Goal: Information Seeking & Learning: Learn about a topic

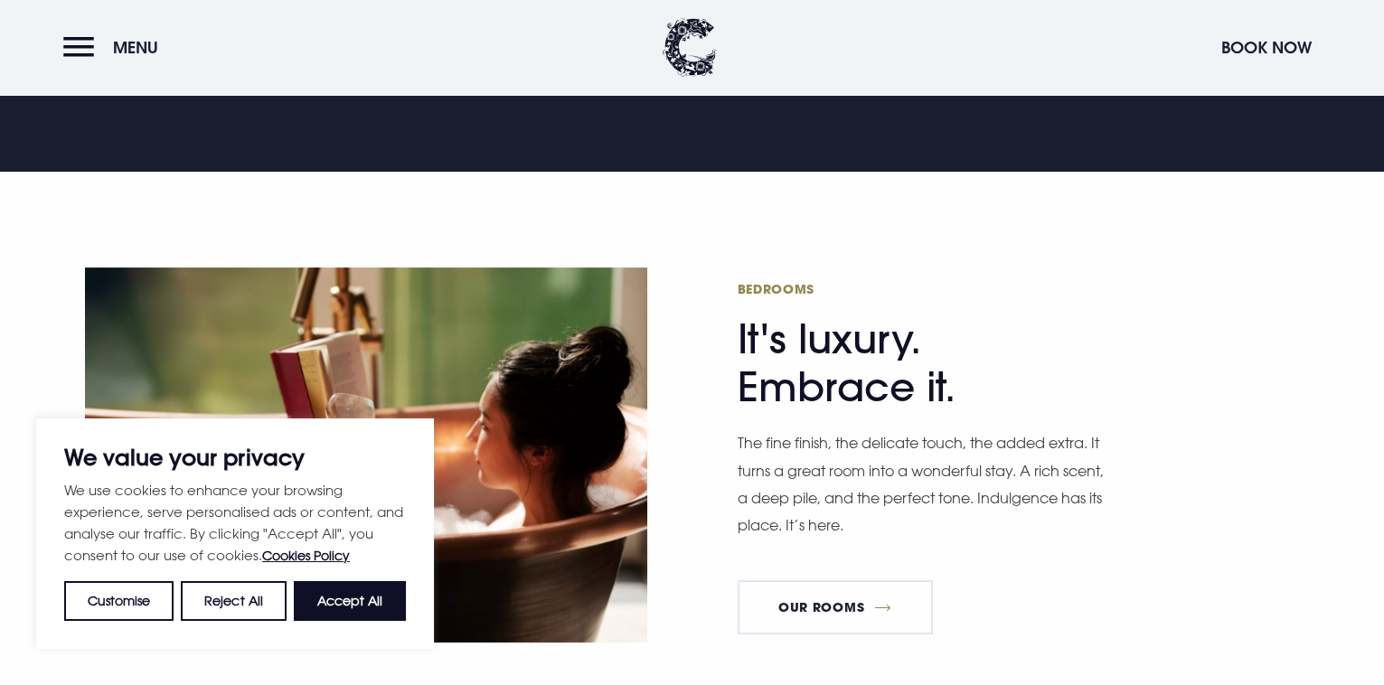
scroll to position [903, 0]
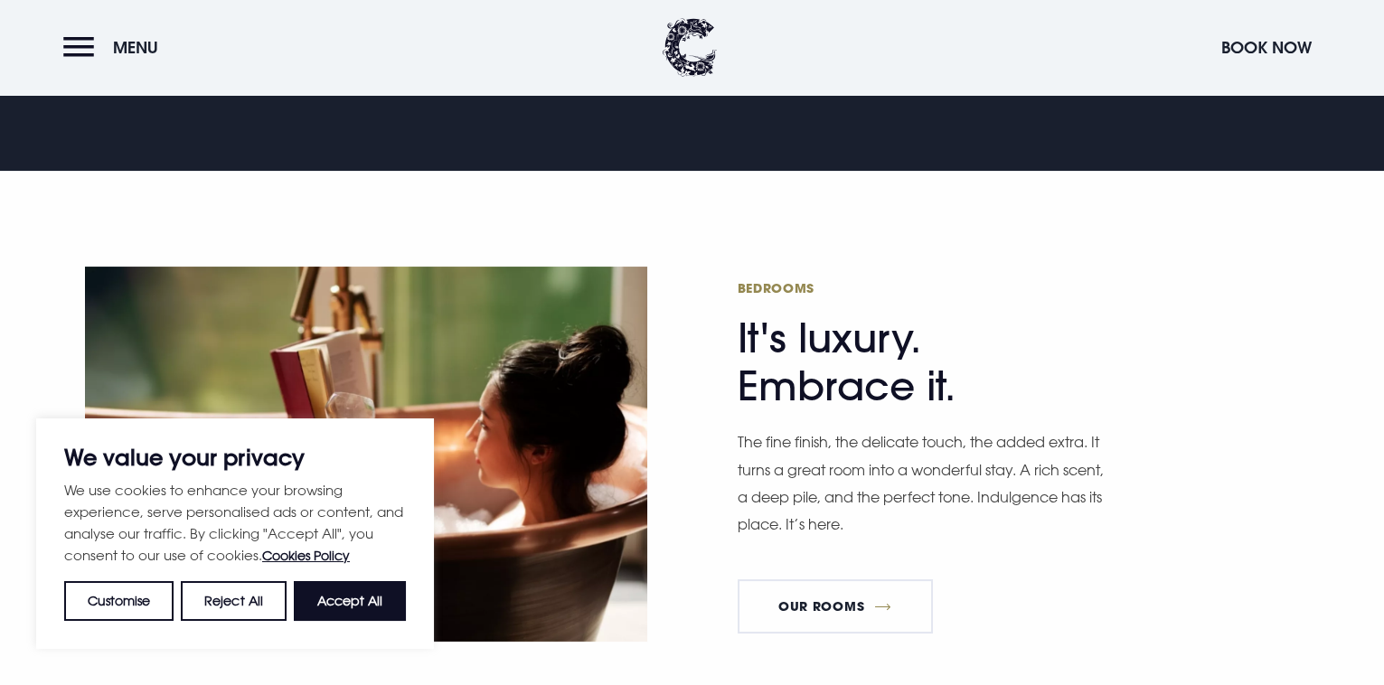
click at [346, 607] on button "Accept All" at bounding box center [350, 601] width 112 height 40
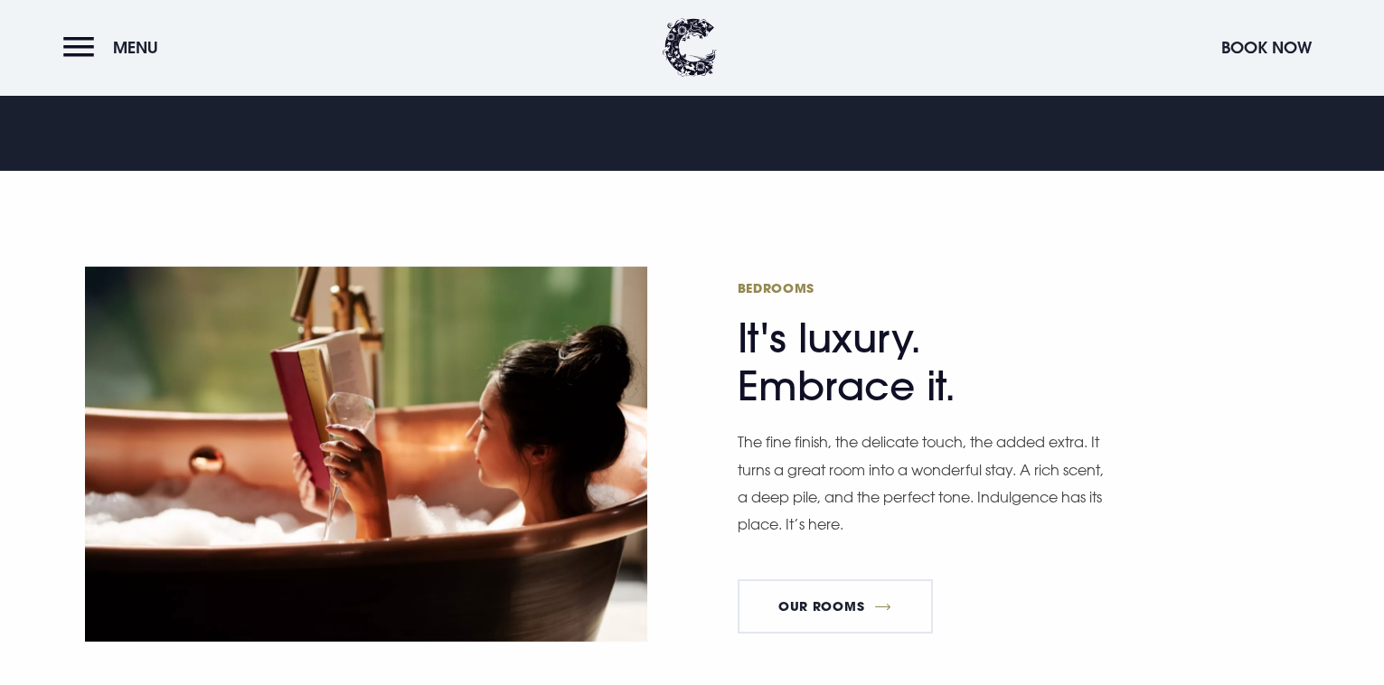
checkbox input "true"
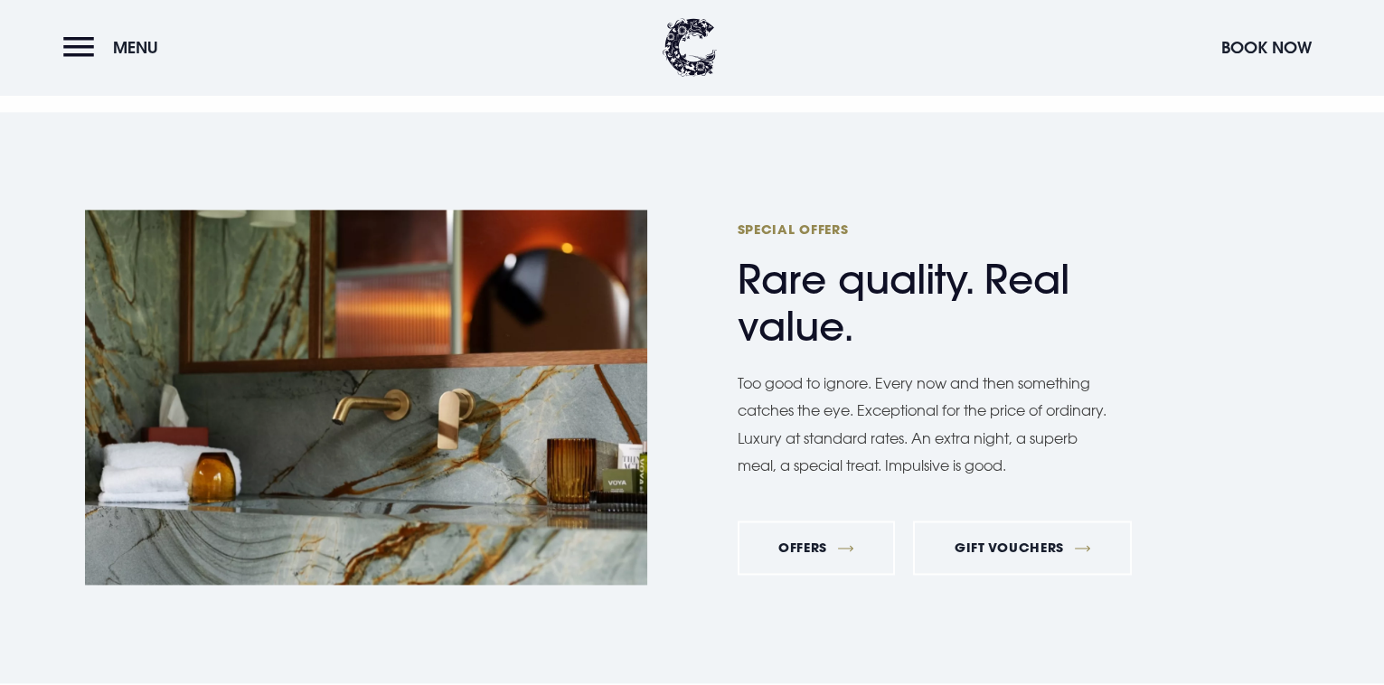
scroll to position [5999, 0]
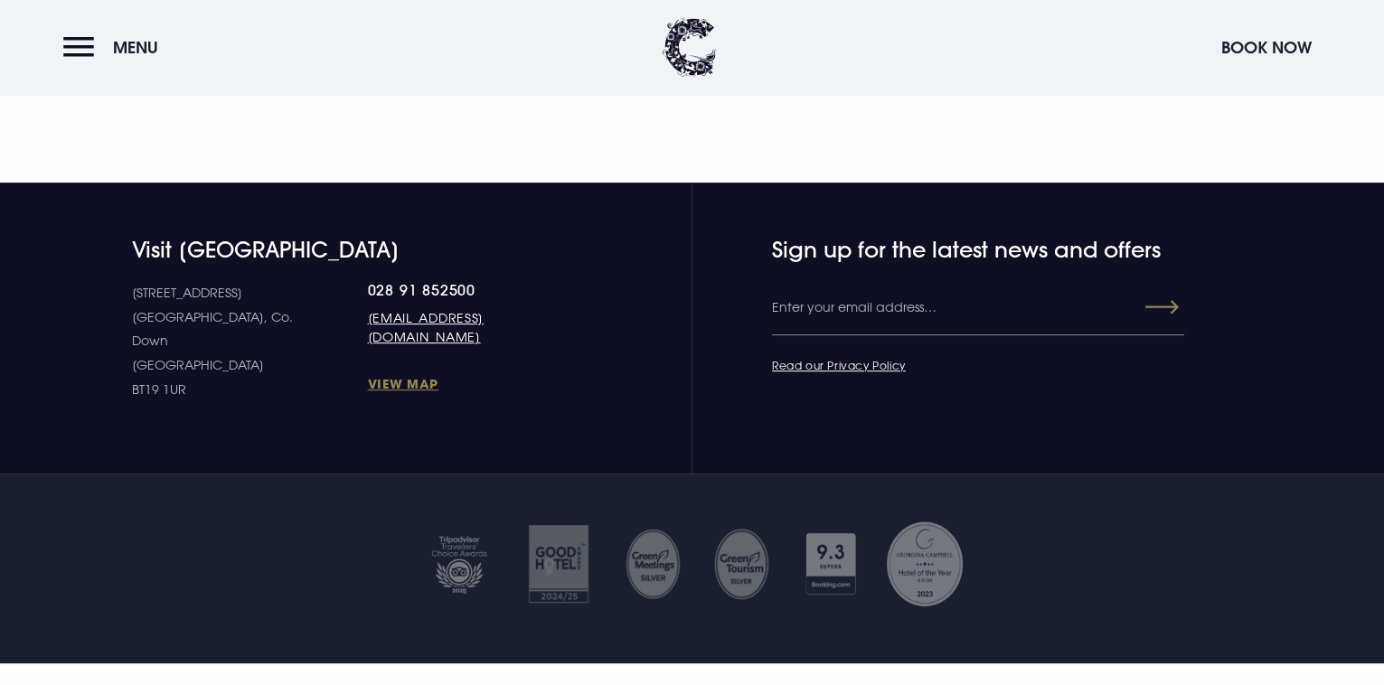
scroll to position [1469, 0]
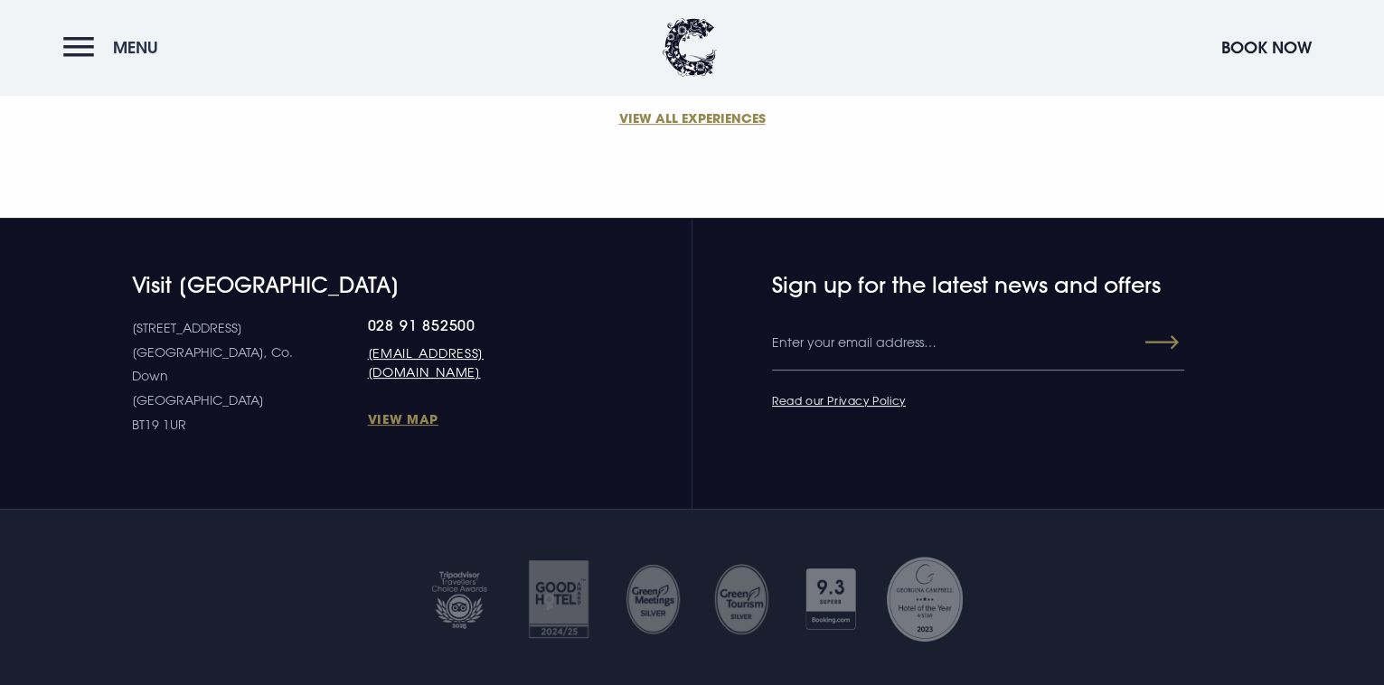
click at [78, 47] on button "Menu" at bounding box center [115, 47] width 104 height 39
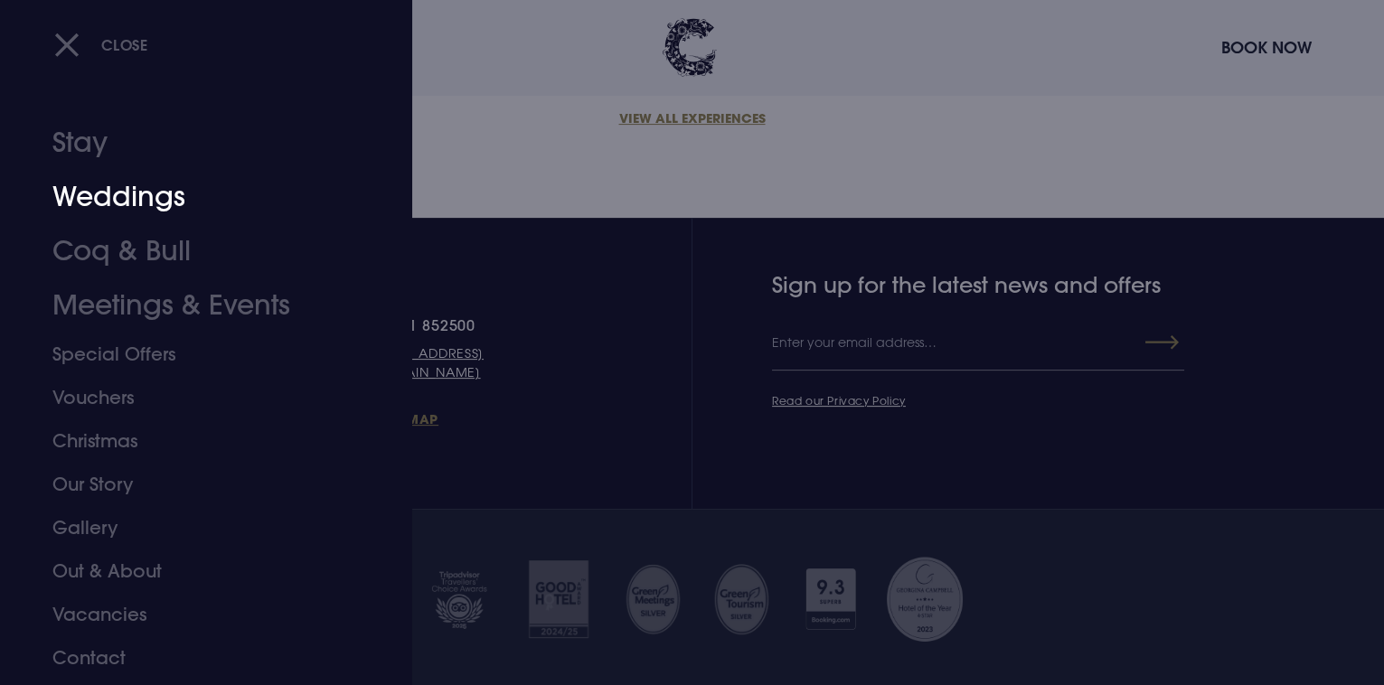
click at [122, 194] on link "Weddings" at bounding box center [195, 197] width 286 height 54
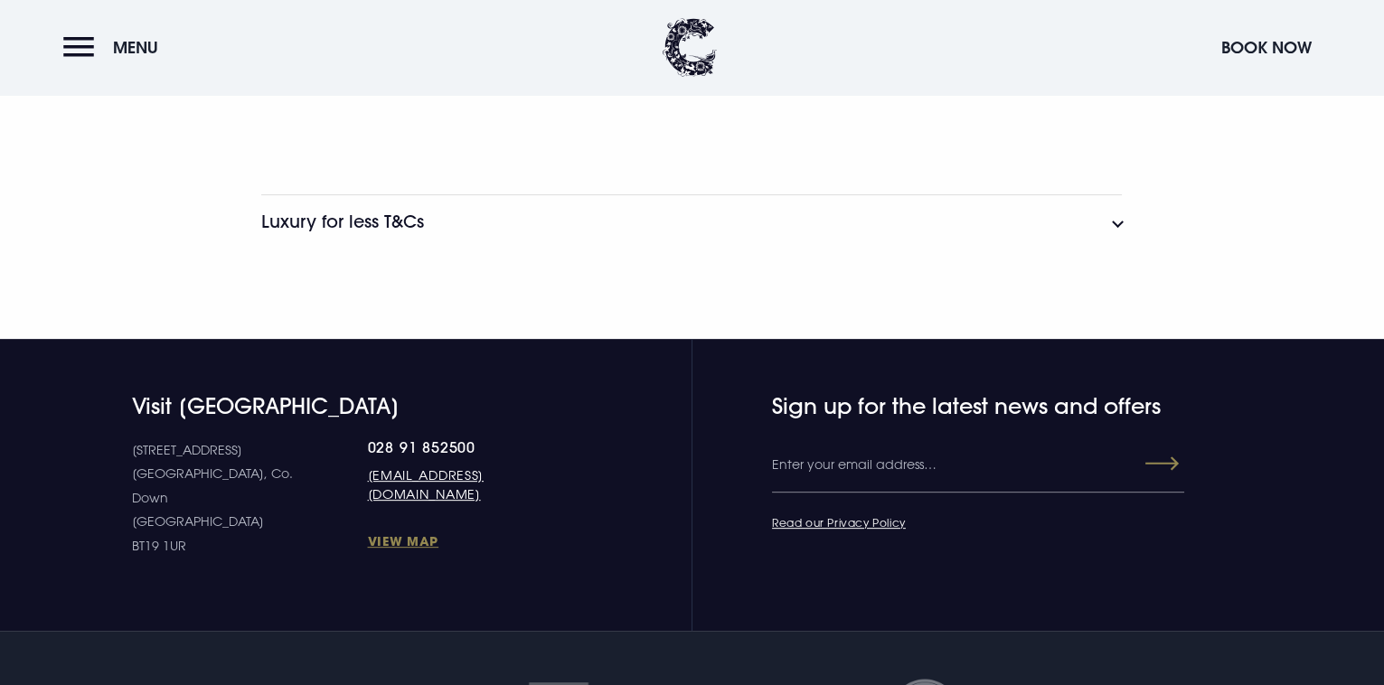
scroll to position [2086, 0]
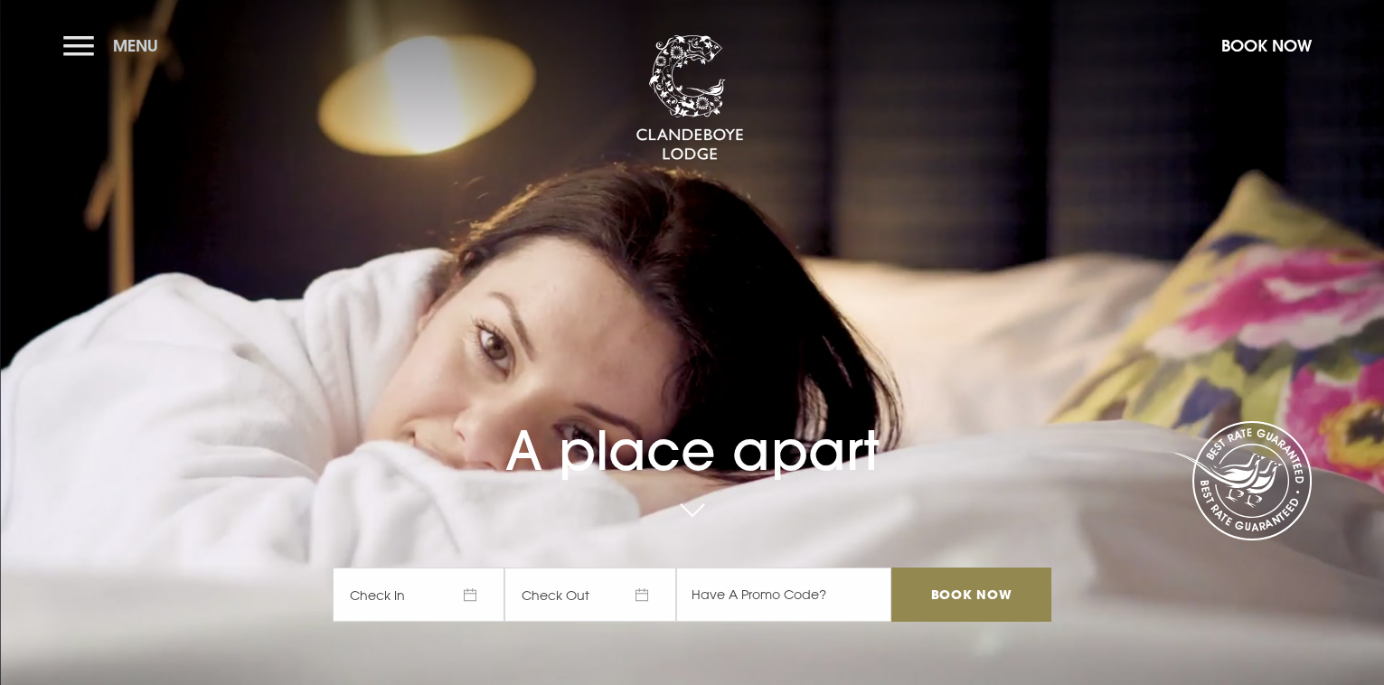
click at [108, 37] on button "Menu" at bounding box center [115, 45] width 104 height 39
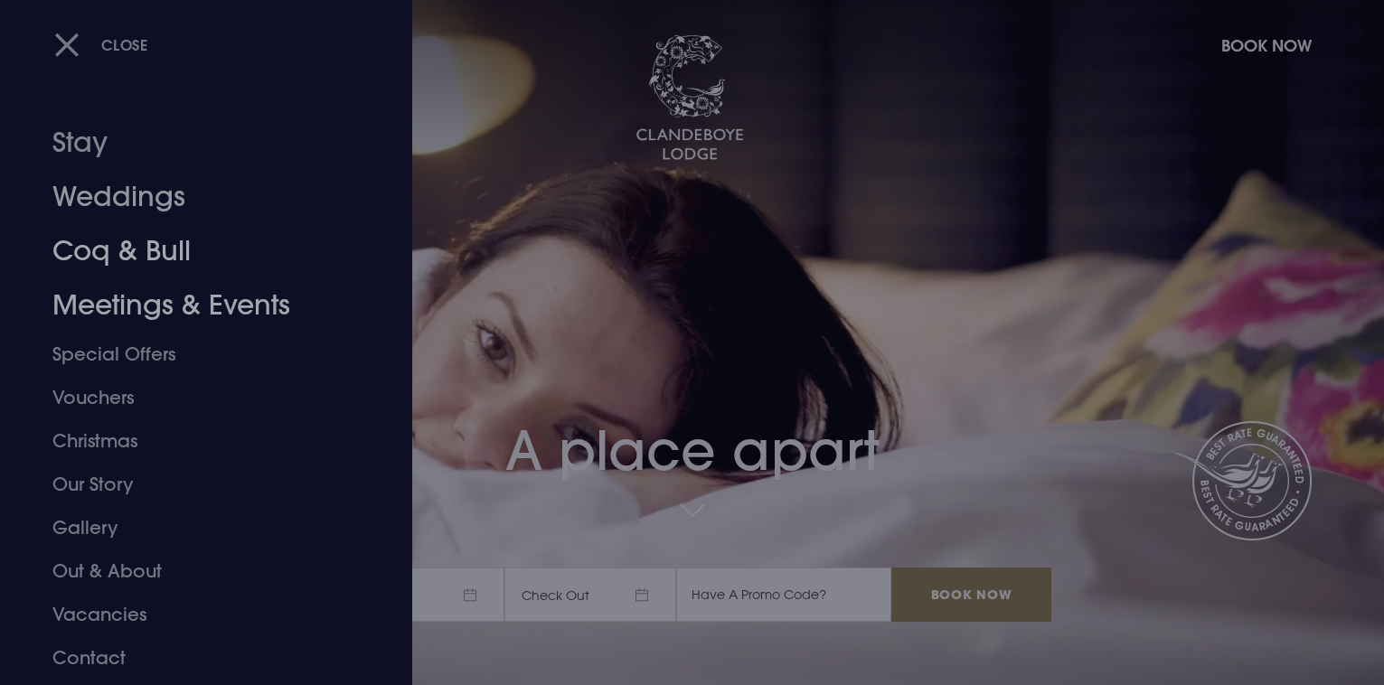
drag, startPoint x: 146, startPoint y: 197, endPoint x: 168, endPoint y: 259, distance: 66.0
click at [146, 197] on link "Weddings" at bounding box center [195, 197] width 286 height 54
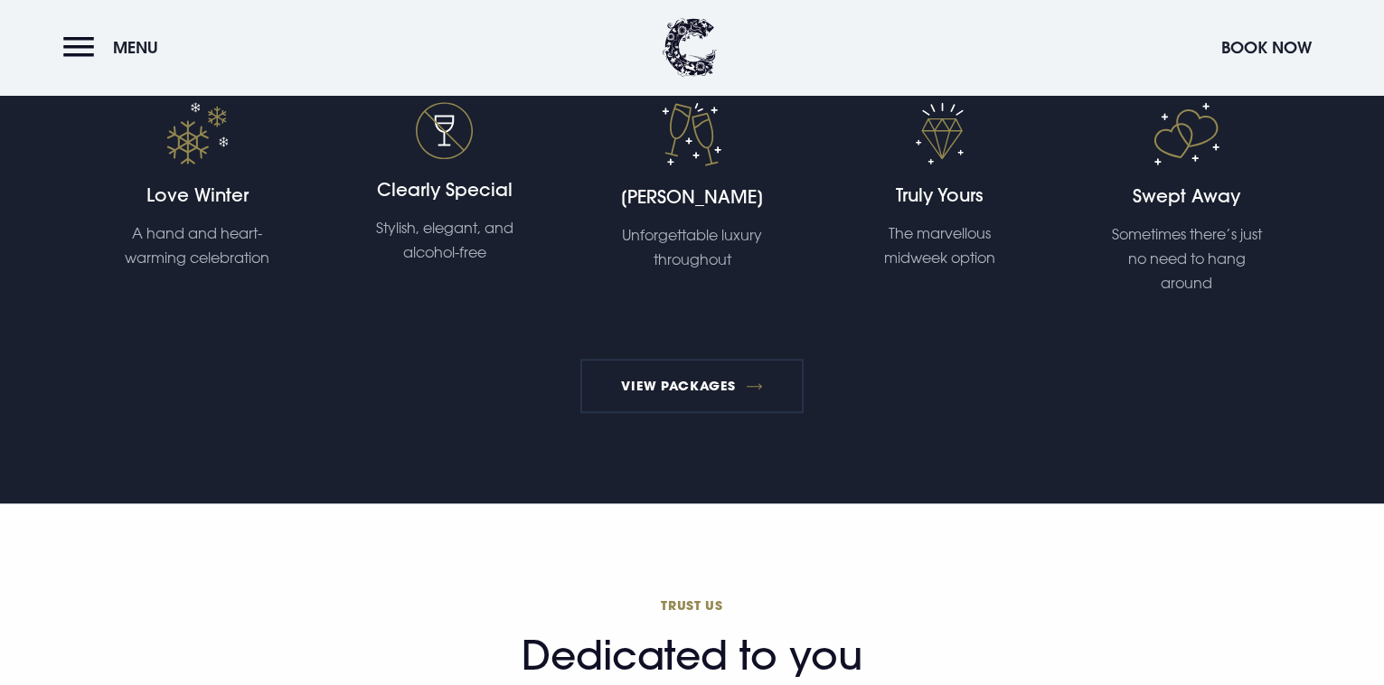
scroll to position [3779, 0]
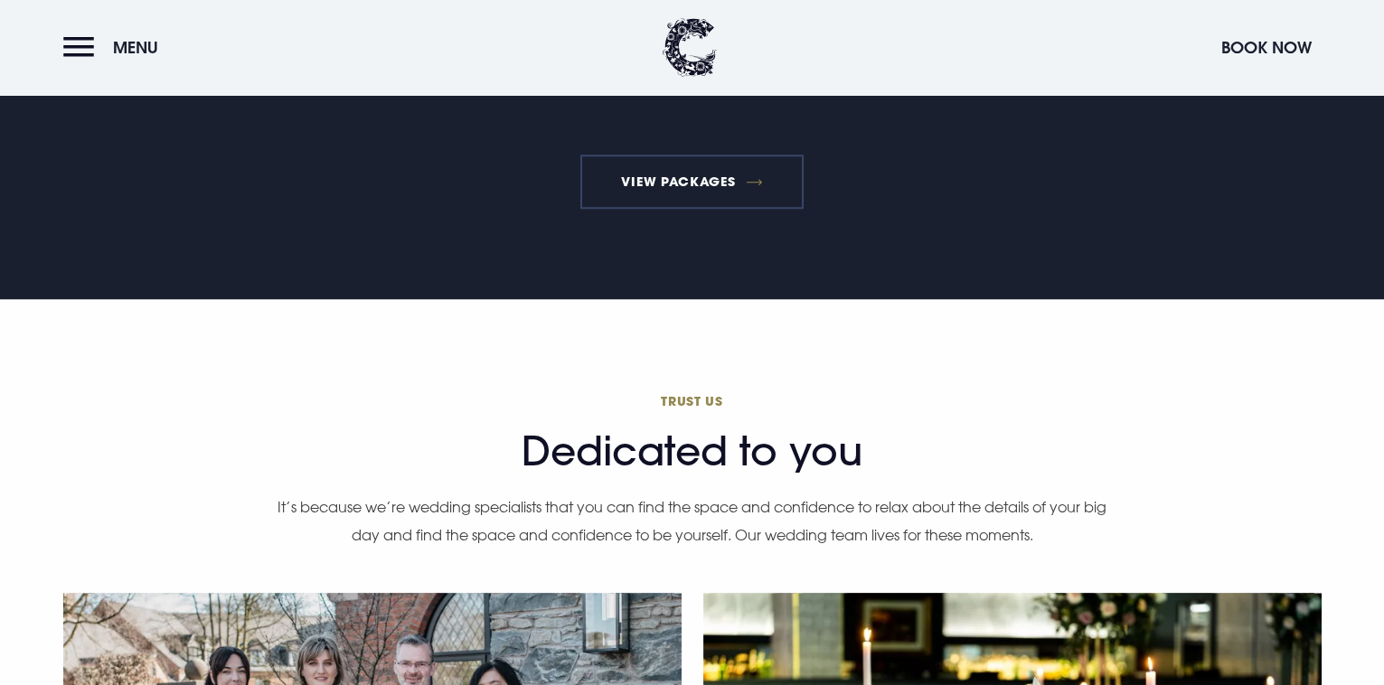
click at [713, 181] on link "View Packages" at bounding box center [691, 182] width 223 height 54
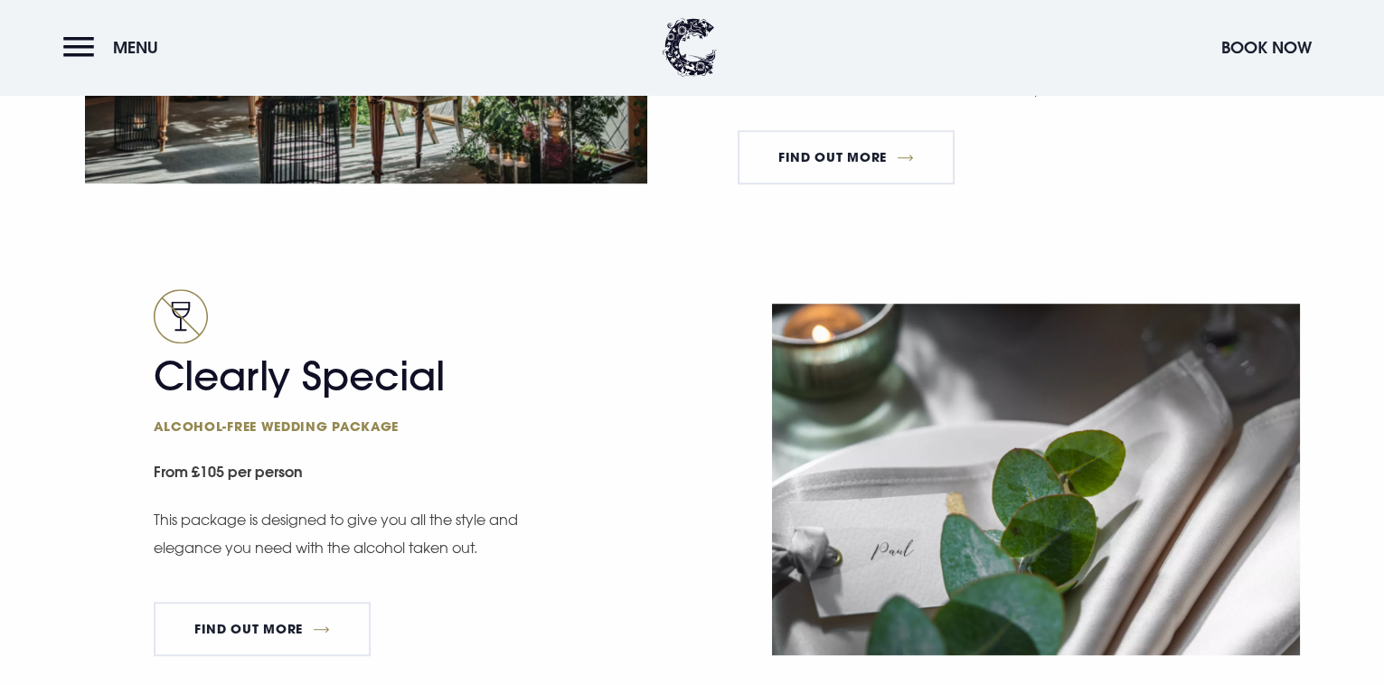
scroll to position [3040, 0]
